Goal: Ask a question

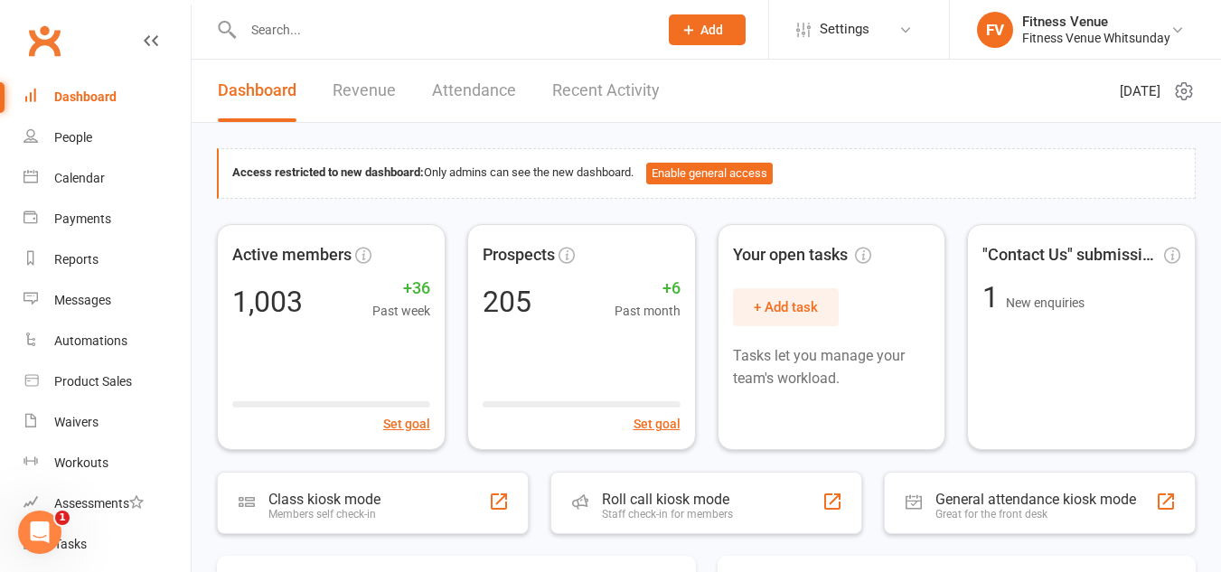
click at [303, 24] on input "text" at bounding box center [442, 29] width 408 height 25
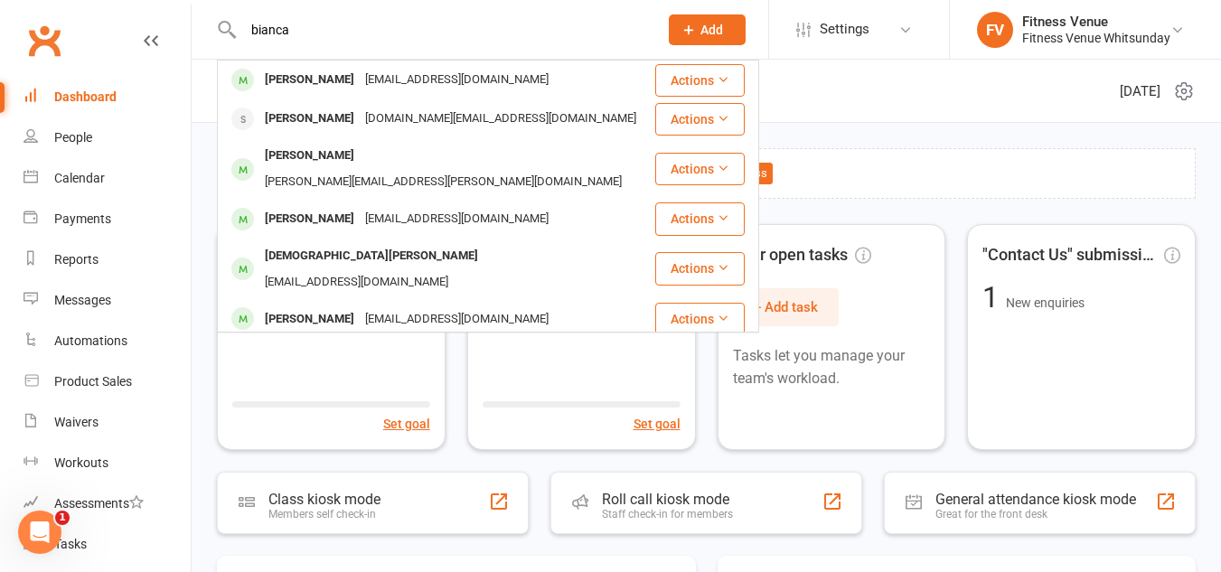
drag, startPoint x: 329, startPoint y: 26, endPoint x: 228, endPoint y: 18, distance: 101.6
click at [230, 20] on div "[PERSON_NAME] [EMAIL_ADDRESS][DOMAIN_NAME] Actions [PERSON_NAME] [DOMAIN_NAME][…" at bounding box center [431, 29] width 429 height 59
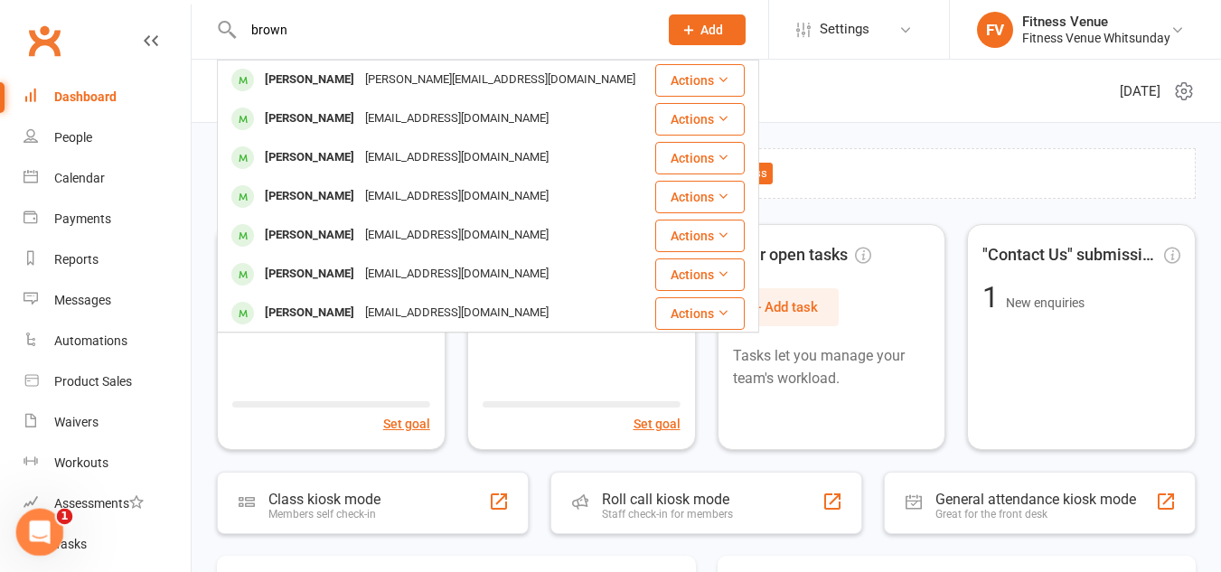
type input "brown"
click at [44, 525] on icon "Open Intercom Messenger" at bounding box center [38, 530] width 30 height 30
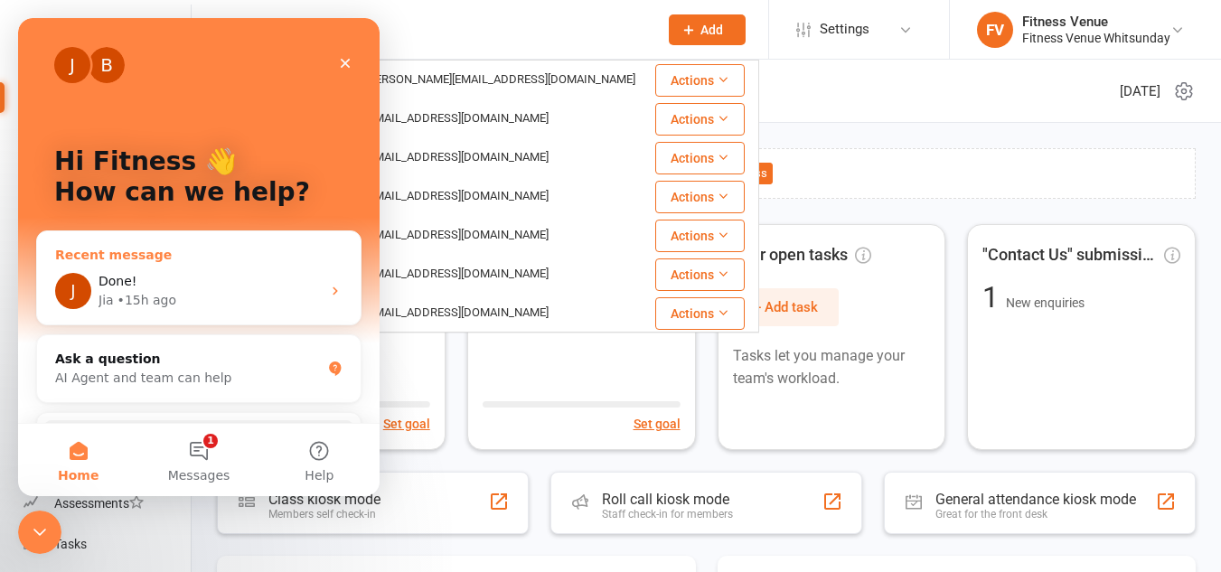
click at [164, 273] on div "Done!" at bounding box center [210, 281] width 222 height 19
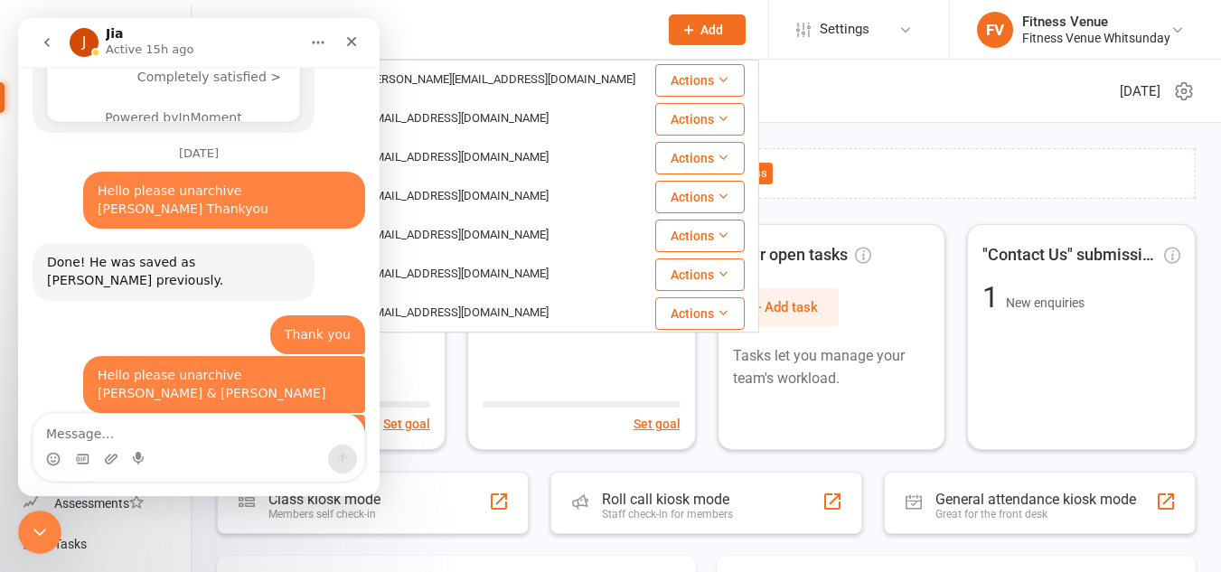
scroll to position [1442, 0]
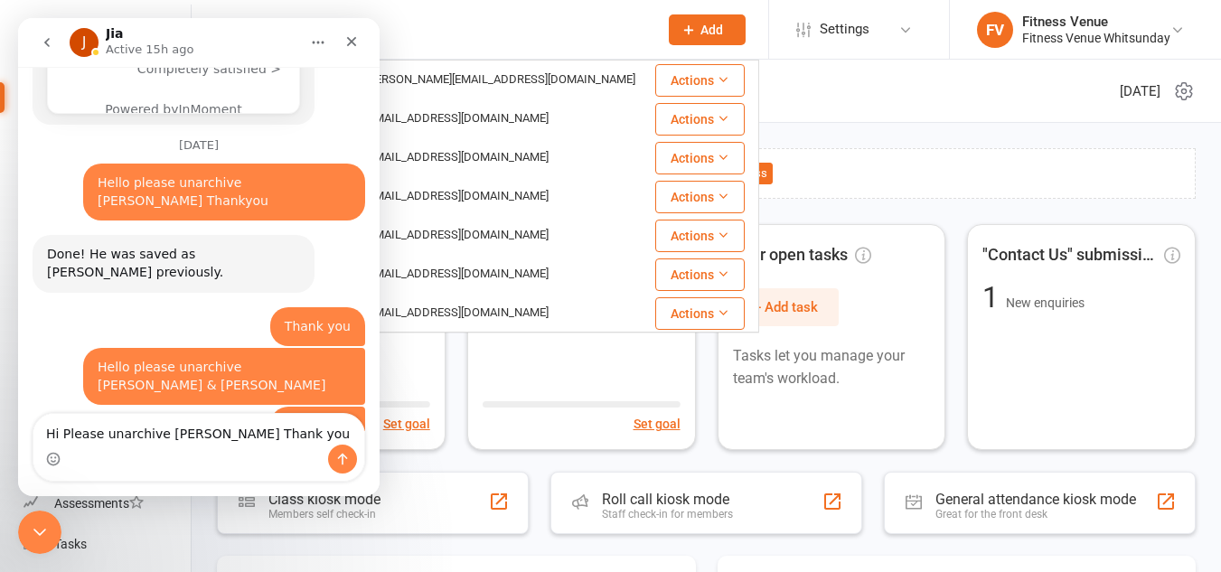
type textarea "Hi Please unarchive [PERSON_NAME] Thank you"
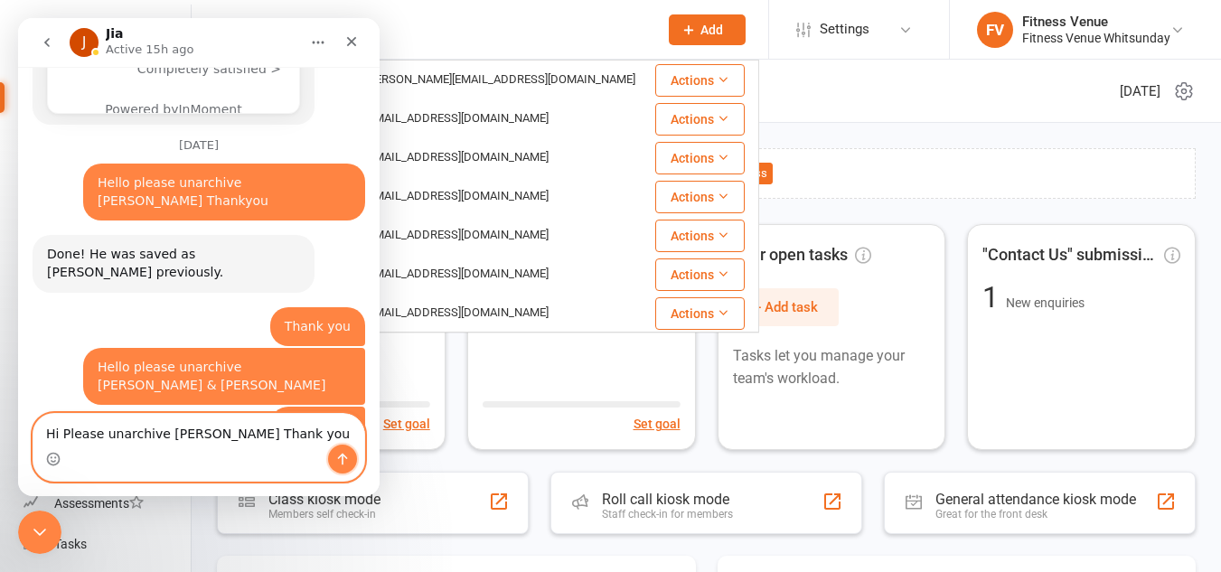
click at [347, 454] on icon "Send a message…" at bounding box center [342, 459] width 14 height 14
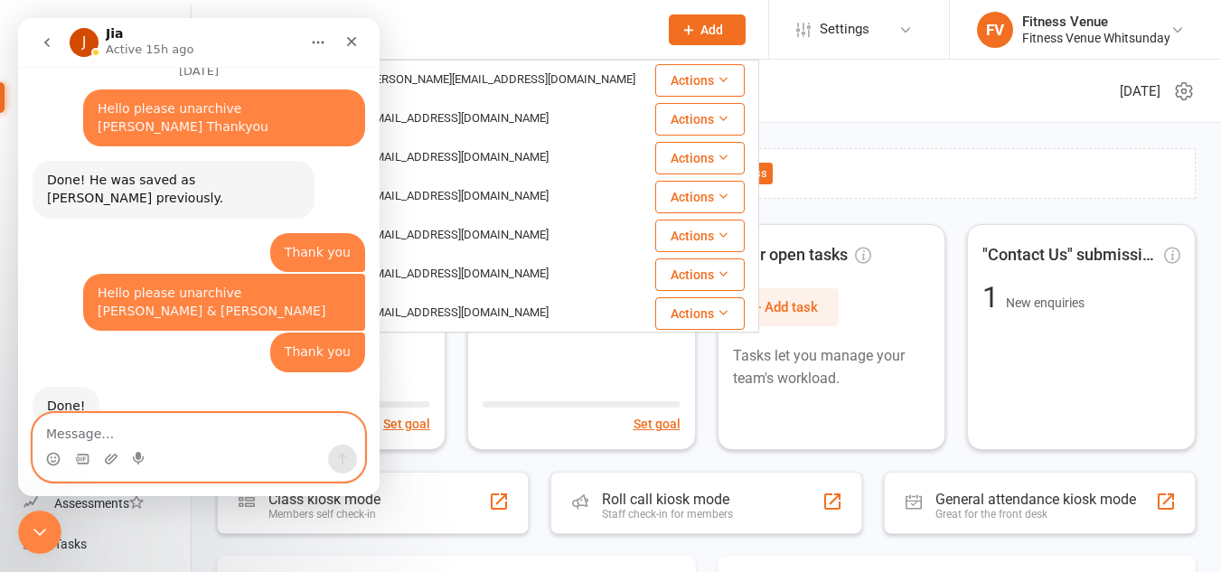
scroll to position [1521, 0]
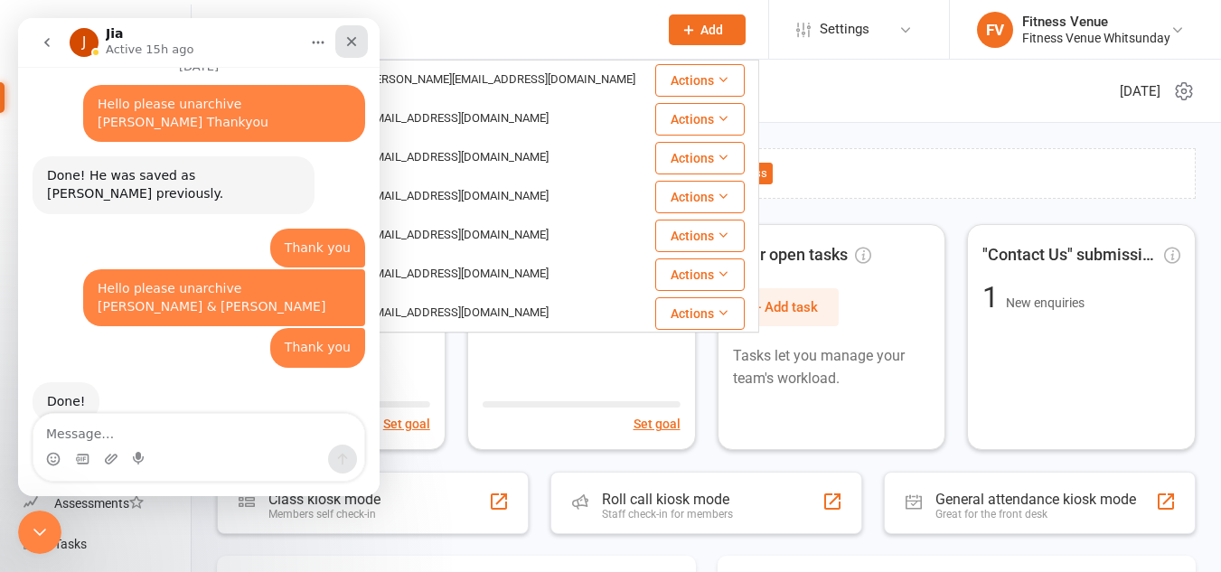
click at [352, 39] on icon "Close" at bounding box center [351, 41] width 14 height 14
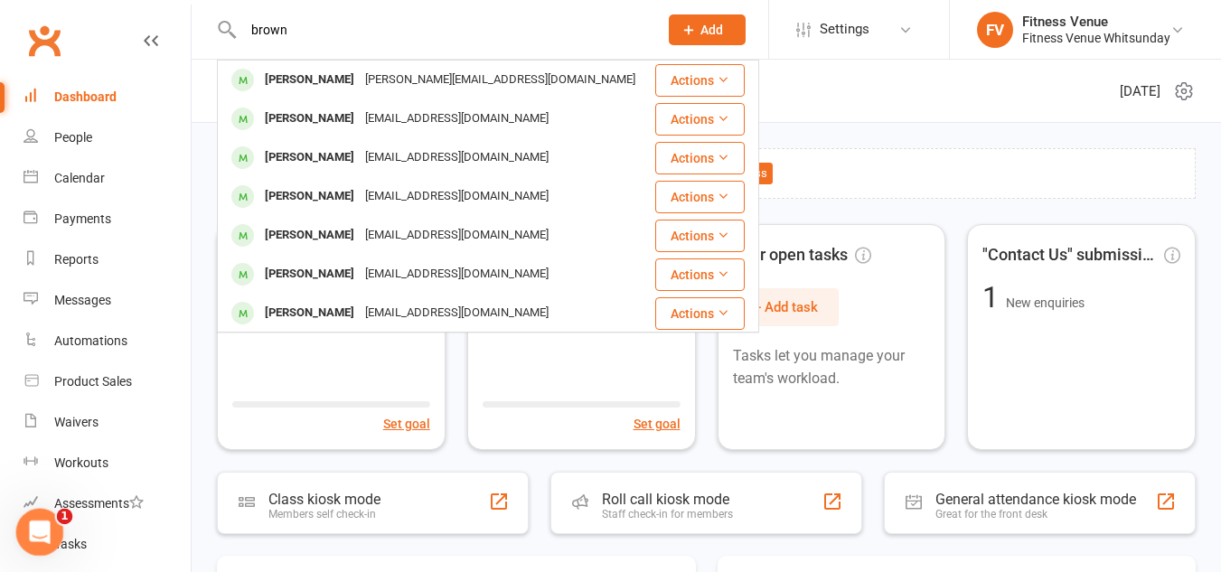
click at [35, 524] on icon "Open Intercom Messenger" at bounding box center [38, 530] width 30 height 30
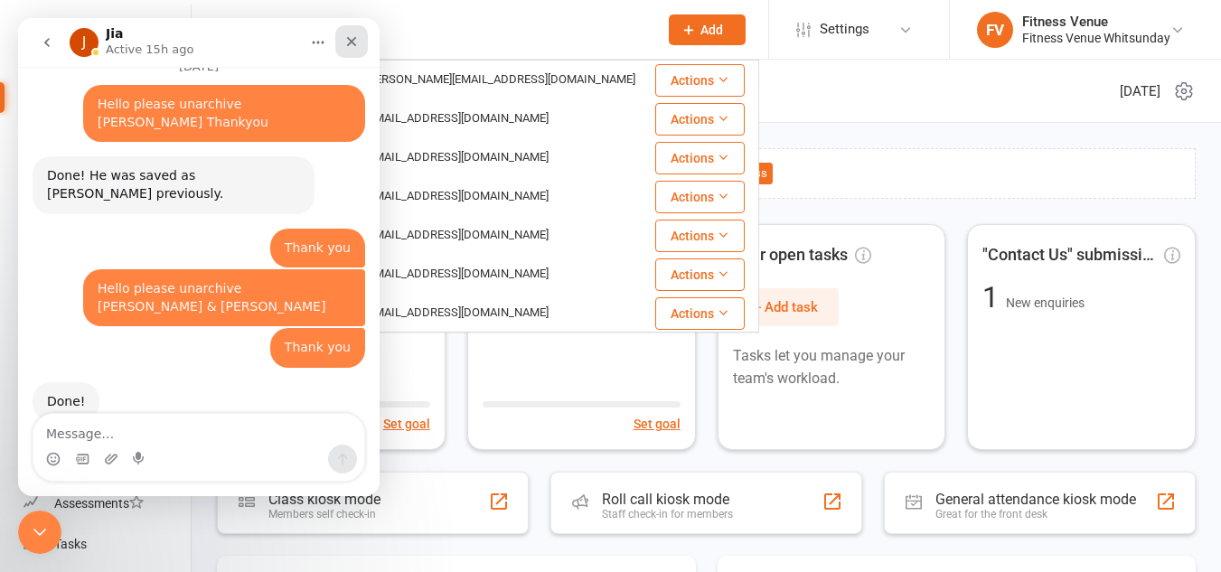
click at [345, 36] on icon "Close" at bounding box center [351, 41] width 14 height 14
